Goal: Task Accomplishment & Management: Manage account settings

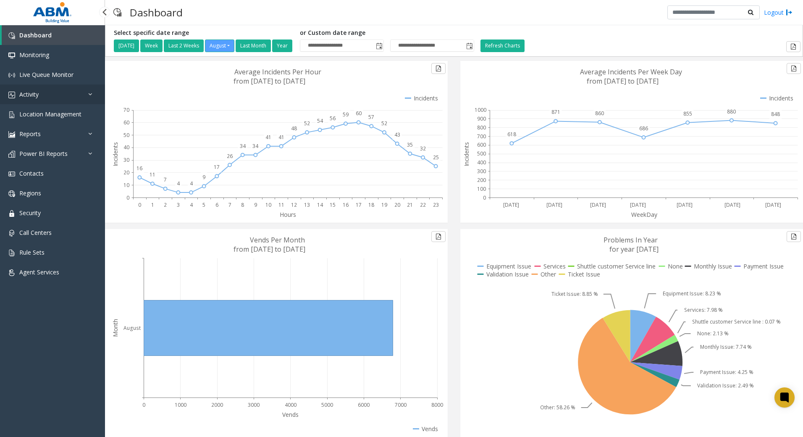
drag, startPoint x: 57, startPoint y: 97, endPoint x: 59, endPoint y: 92, distance: 6.2
click at [57, 97] on link "Activity" at bounding box center [52, 94] width 105 height 20
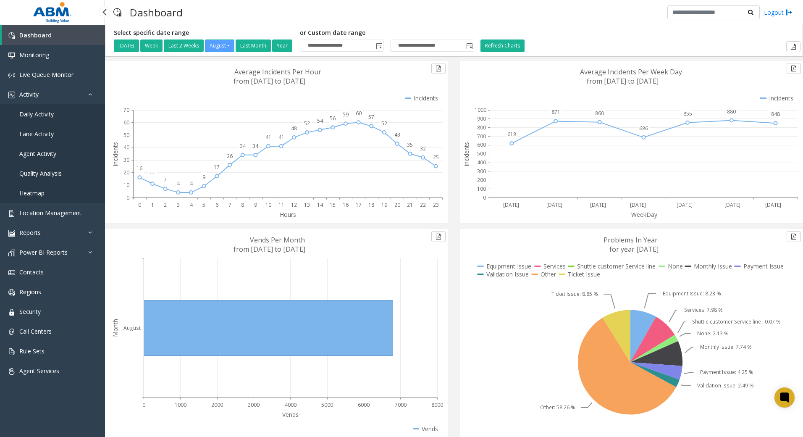
click at [58, 118] on link "Daily Activity" at bounding box center [52, 114] width 105 height 20
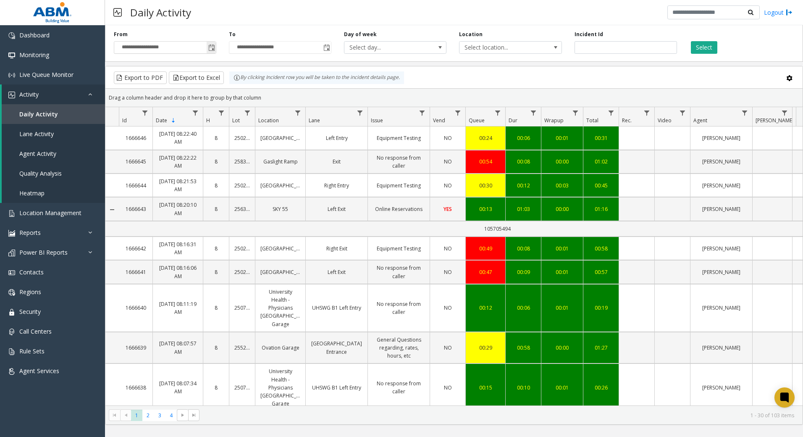
click at [210, 49] on span "Toggle popup" at bounding box center [211, 48] width 7 height 7
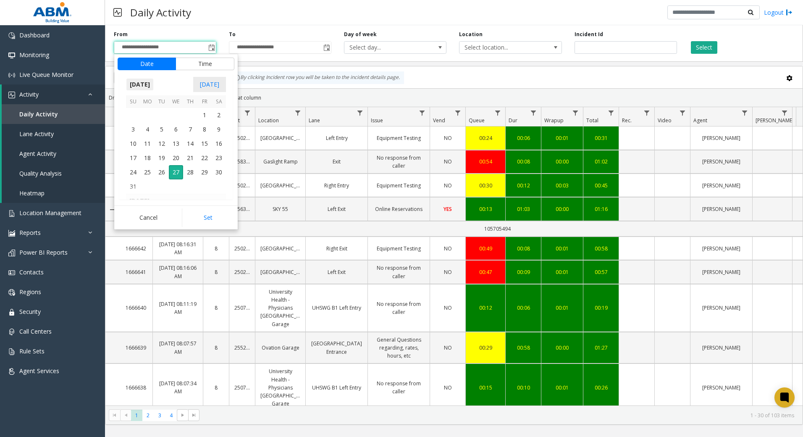
click at [153, 84] on span "[DATE]" at bounding box center [140, 84] width 28 height 13
click at [174, 124] on span "[DATE]" at bounding box center [176, 123] width 20 height 20
click at [161, 114] on span "1" at bounding box center [162, 115] width 14 height 14
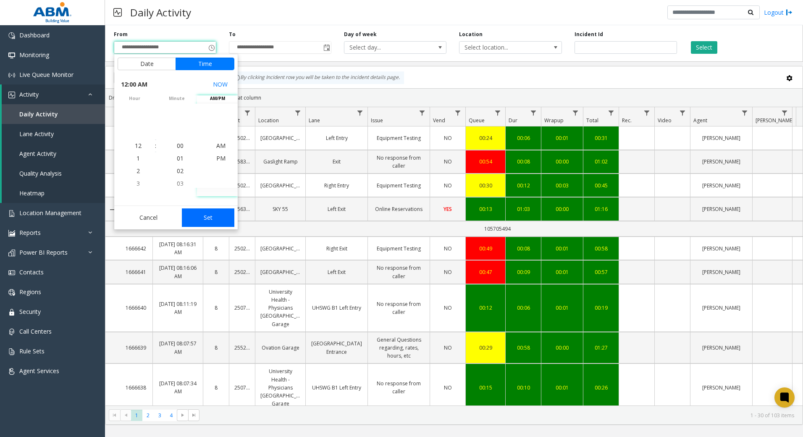
click at [221, 215] on button "Set" at bounding box center [208, 217] width 53 height 18
type input "**********"
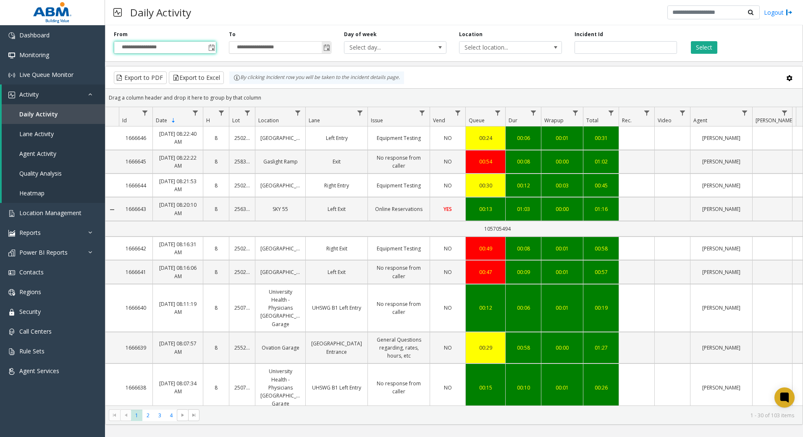
click at [327, 53] on span "Toggle popup" at bounding box center [326, 47] width 9 height 13
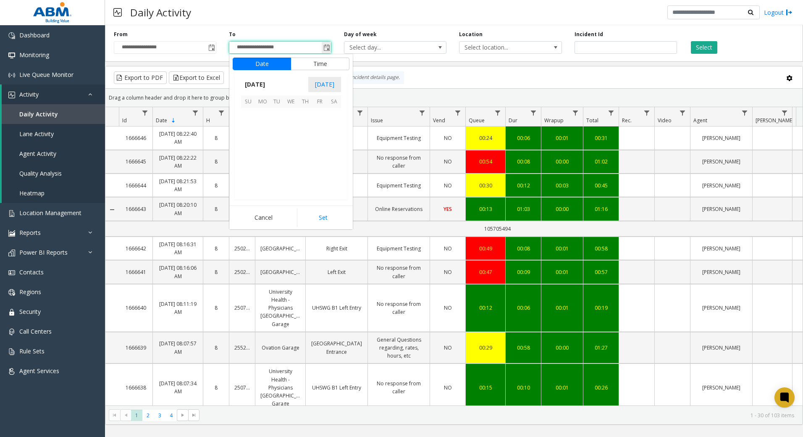
scroll to position [13, 0]
click at [269, 81] on span "[DATE]" at bounding box center [255, 84] width 28 height 13
click at [289, 123] on span "[DATE]" at bounding box center [291, 123] width 20 height 20
click at [303, 172] on span "31" at bounding box center [305, 172] width 14 height 14
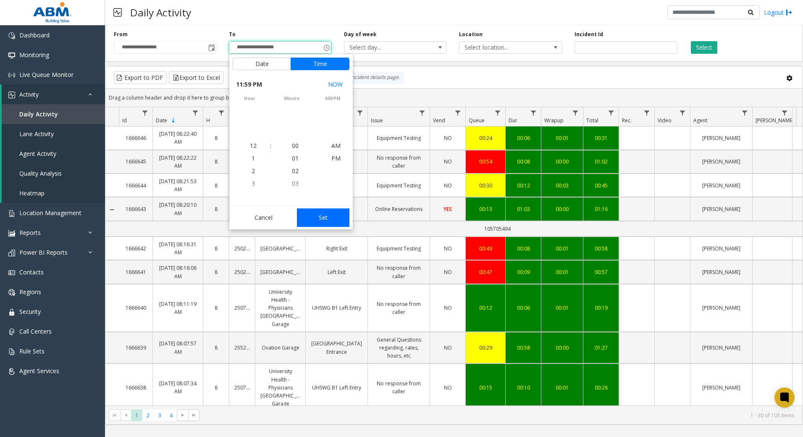
scroll to position [13, 0]
drag, startPoint x: 315, startPoint y: 219, endPoint x: 350, endPoint y: 165, distance: 64.1
click at [318, 215] on button "Set" at bounding box center [323, 217] width 53 height 18
type input "**********"
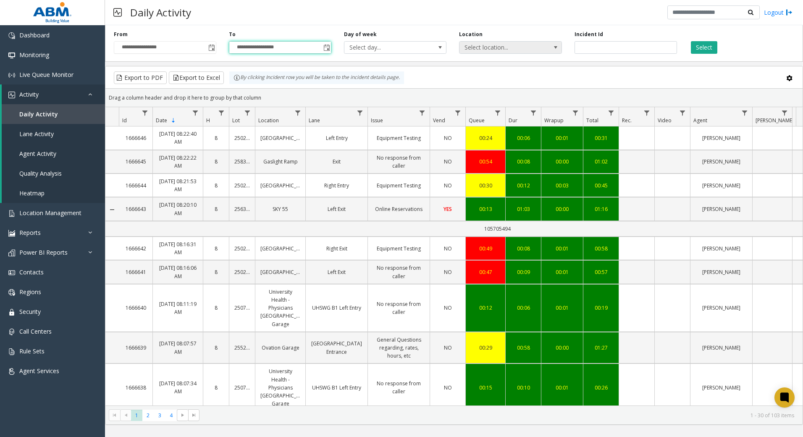
click at [522, 46] on span "Select location..." at bounding box center [500, 48] width 81 height 12
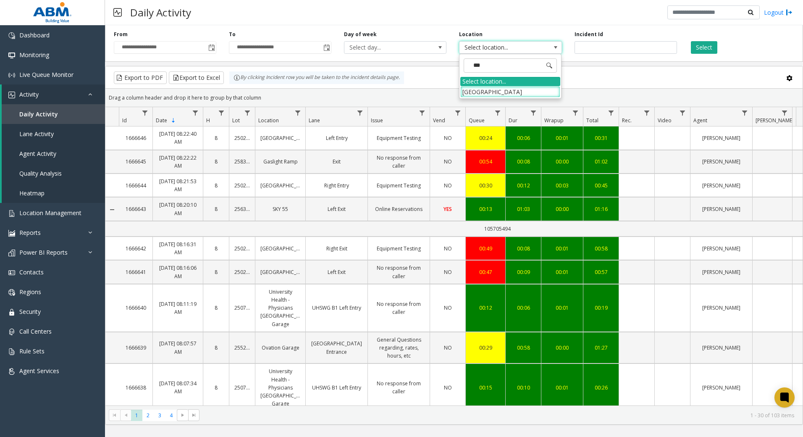
type input "****"
click at [531, 96] on li "[GEOGRAPHIC_DATA]" at bounding box center [510, 91] width 100 height 11
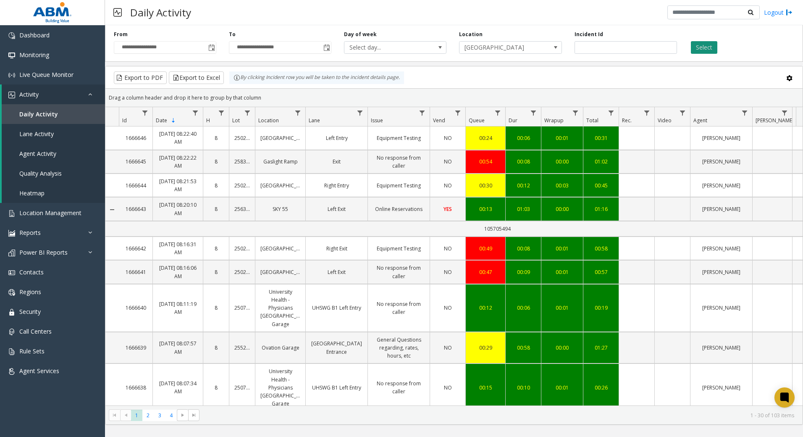
click at [698, 47] on button "Select" at bounding box center [704, 47] width 26 height 13
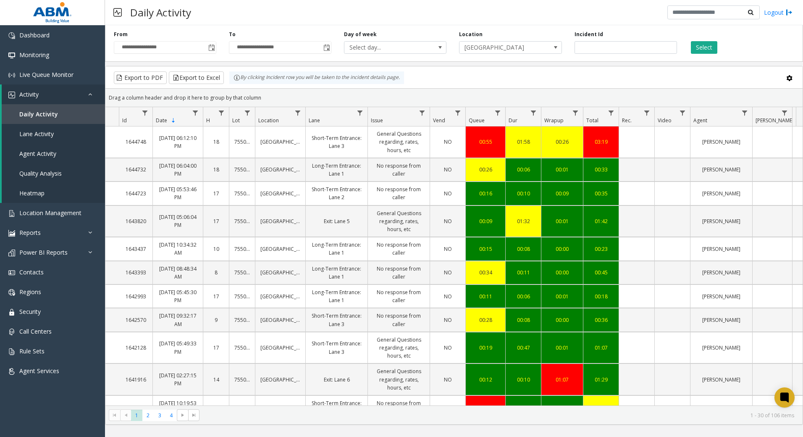
click at [226, 81] on div "Export to PDF Export to Excel By clicking Incident row you will be taken to the…" at bounding box center [261, 77] width 296 height 13
click at [219, 79] on button "Export to Excel" at bounding box center [196, 77] width 55 height 13
click at [66, 212] on span "Location Management" at bounding box center [50, 213] width 62 height 8
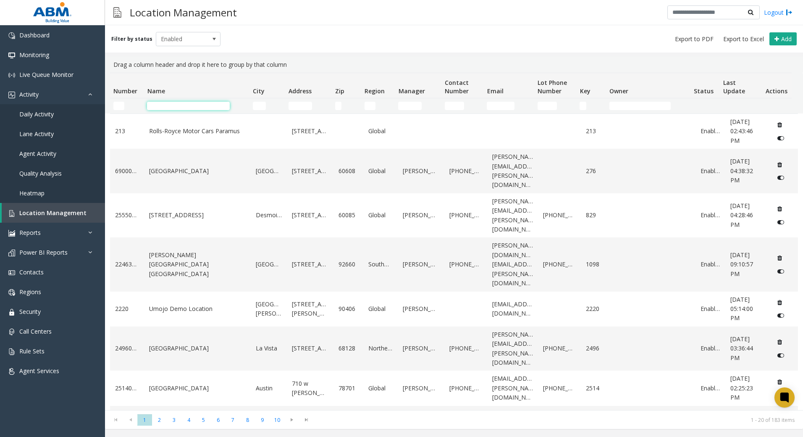
click at [196, 107] on input "Name Filter" at bounding box center [188, 106] width 83 height 8
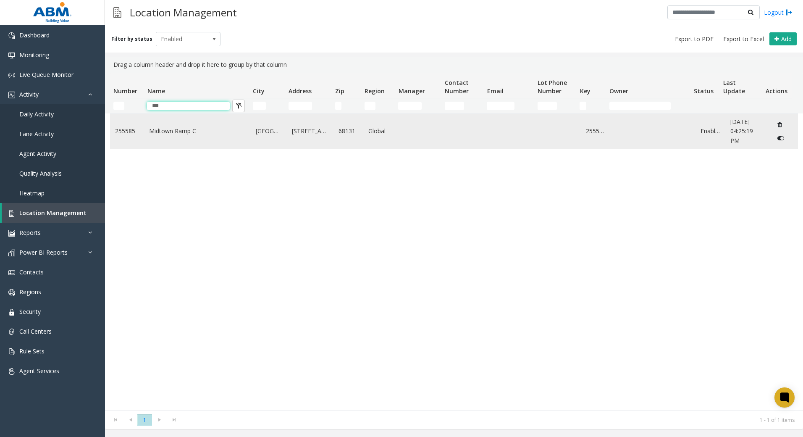
type input "***"
click at [165, 137] on td "Midtown Ramp C" at bounding box center [197, 131] width 107 height 35
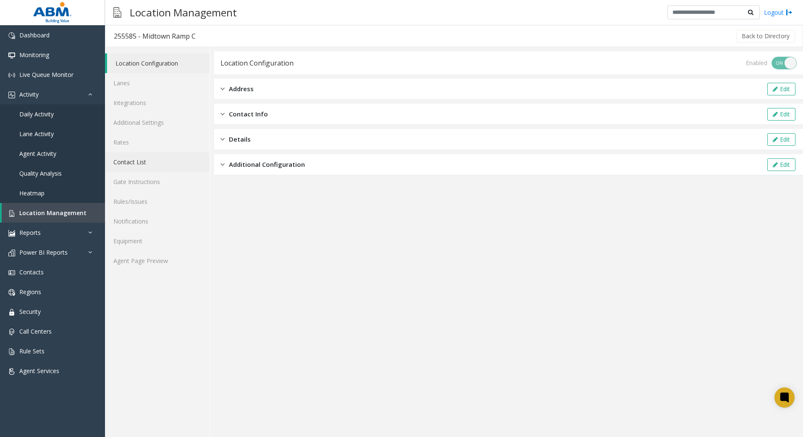
click at [137, 165] on link "Contact List" at bounding box center [157, 162] width 105 height 20
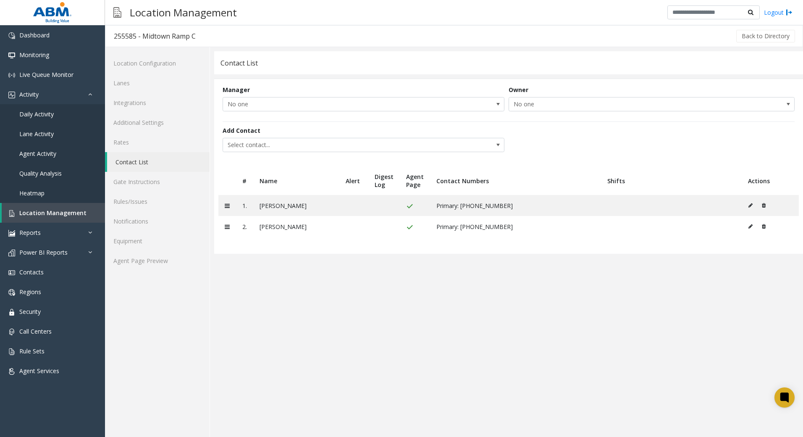
click at [607, 346] on app-contact-list "Contact List Manager No one Owner No one Add Contact Select contact... # Name A…" at bounding box center [508, 244] width 589 height 386
click at [259, 147] on span "Select contact..." at bounding box center [335, 144] width 225 height 13
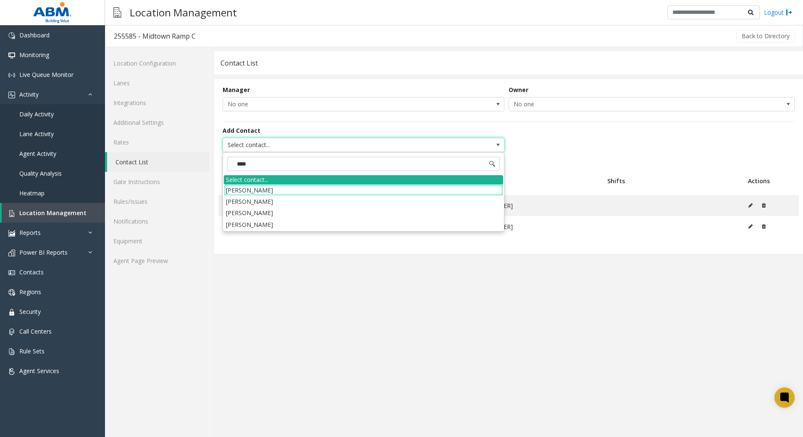
type input "*****"
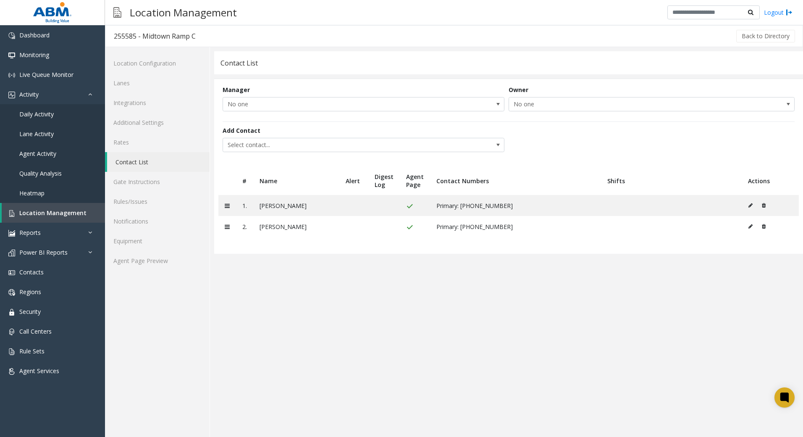
click at [285, 155] on div "Add Contact Select contact..." at bounding box center [509, 139] width 572 height 37
click at [284, 146] on span "Select contact..." at bounding box center [335, 144] width 225 height 13
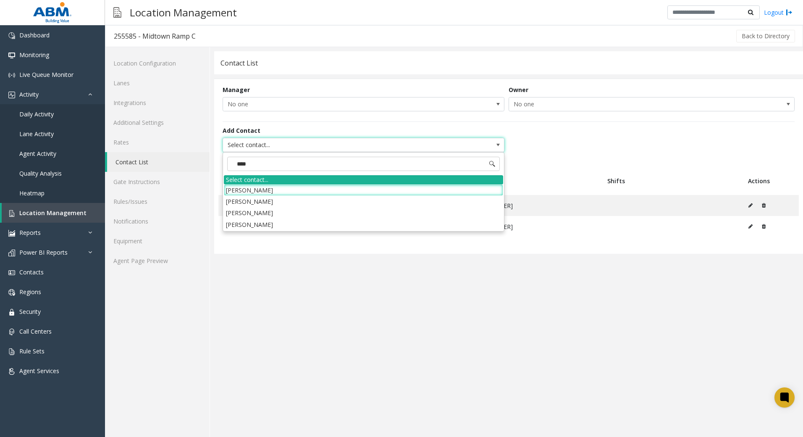
type input "*****"
click at [249, 208] on li "[PERSON_NAME]" at bounding box center [363, 212] width 279 height 11
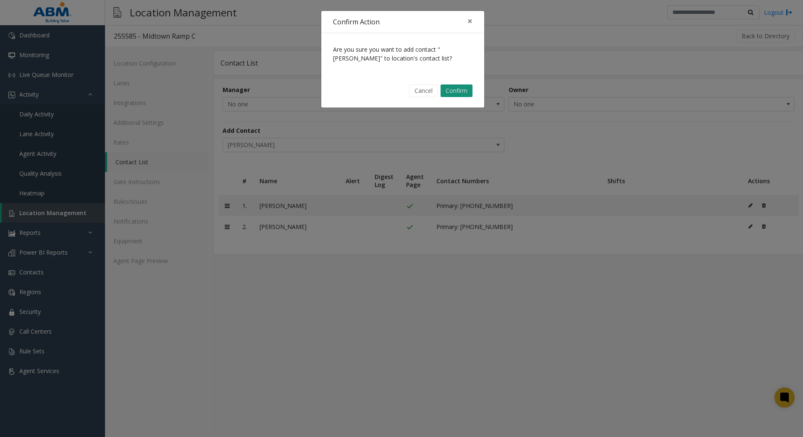
click at [454, 87] on button "Confirm" at bounding box center [457, 90] width 32 height 13
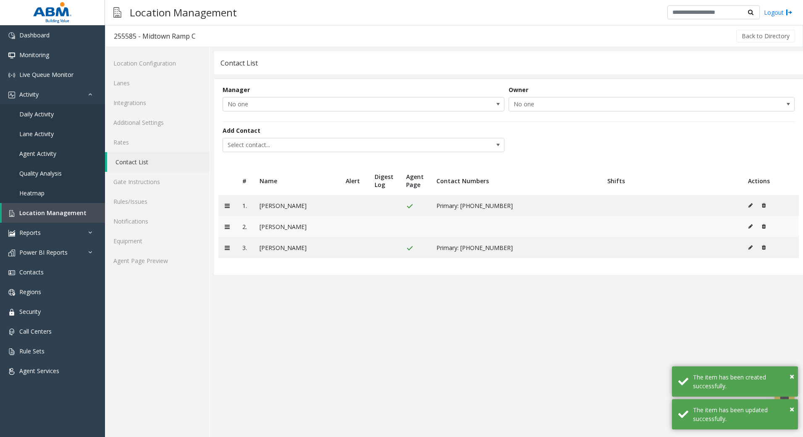
click at [748, 225] on td at bounding box center [770, 226] width 57 height 21
click at [748, 226] on button at bounding box center [752, 226] width 9 height 13
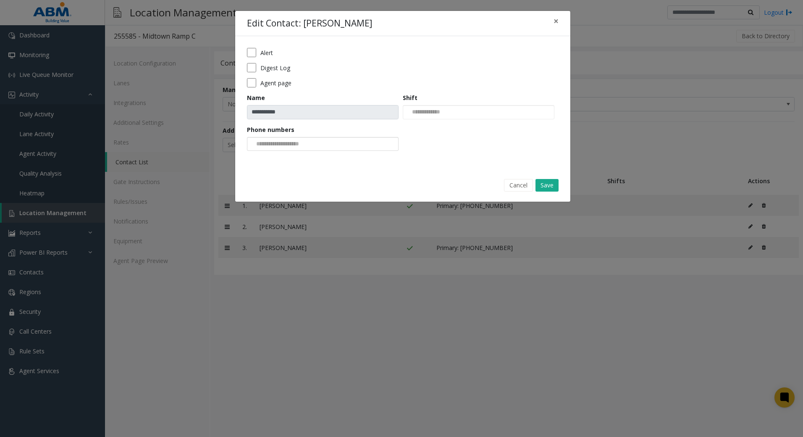
click at [307, 147] on input at bounding box center [278, 143] width 63 height 13
drag, startPoint x: 297, startPoint y: 160, endPoint x: 294, endPoint y: 198, distance: 37.9
click at [297, 160] on li "[PHONE_NUMBER]" at bounding box center [322, 157] width 149 height 11
click at [303, 354] on div "**********" at bounding box center [401, 218] width 803 height 437
click at [548, 176] on div "Cancel Save" at bounding box center [402, 184] width 323 height 21
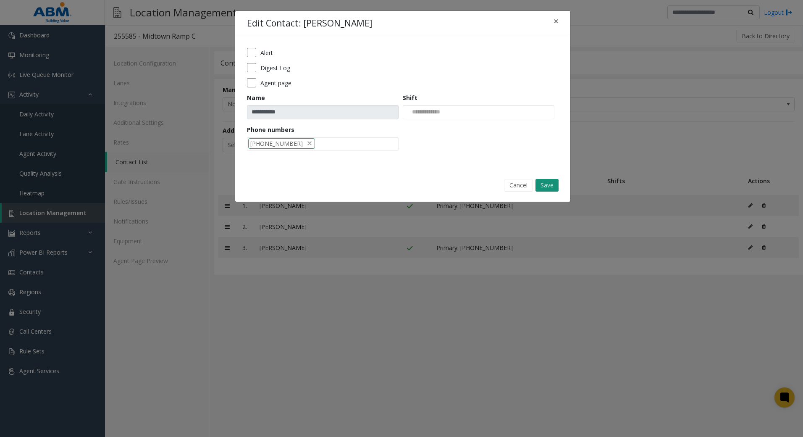
click at [549, 183] on button "Save" at bounding box center [547, 185] width 23 height 13
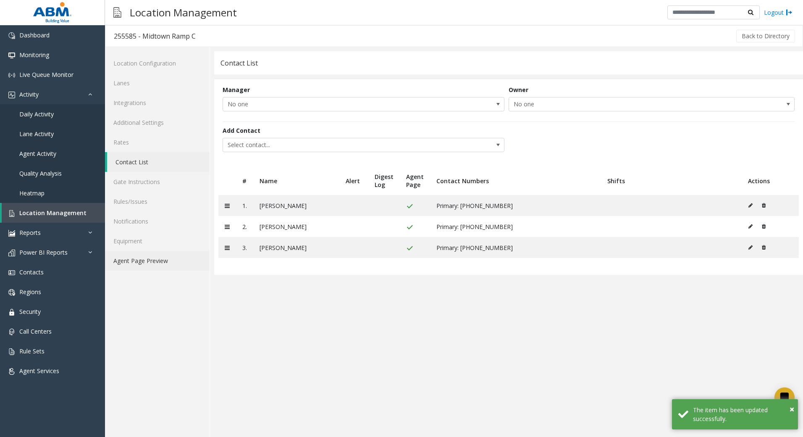
click at [145, 261] on link "Agent Page Preview" at bounding box center [157, 261] width 105 height 20
